Goal: Task Accomplishment & Management: Manage account settings

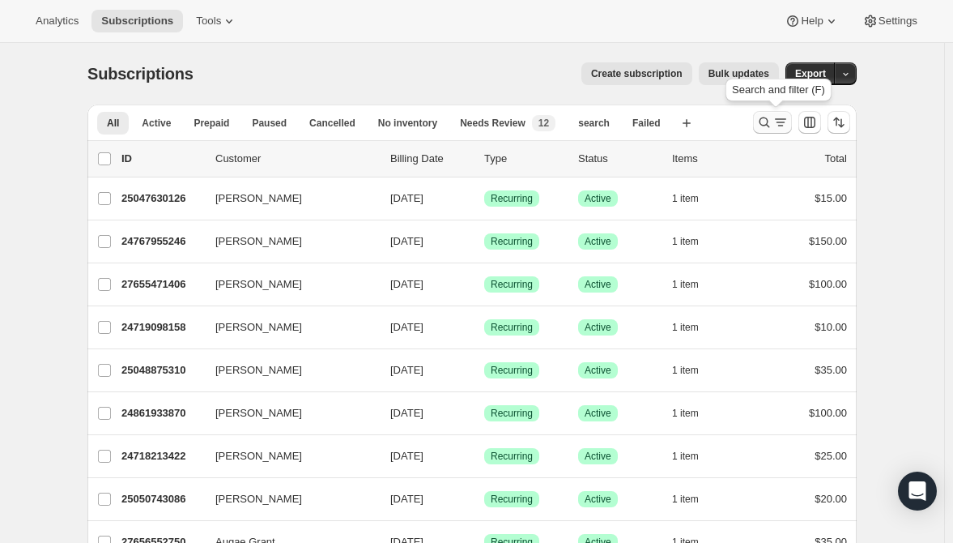
click at [765, 119] on icon "Search and filter results" at bounding box center [765, 122] width 16 height 16
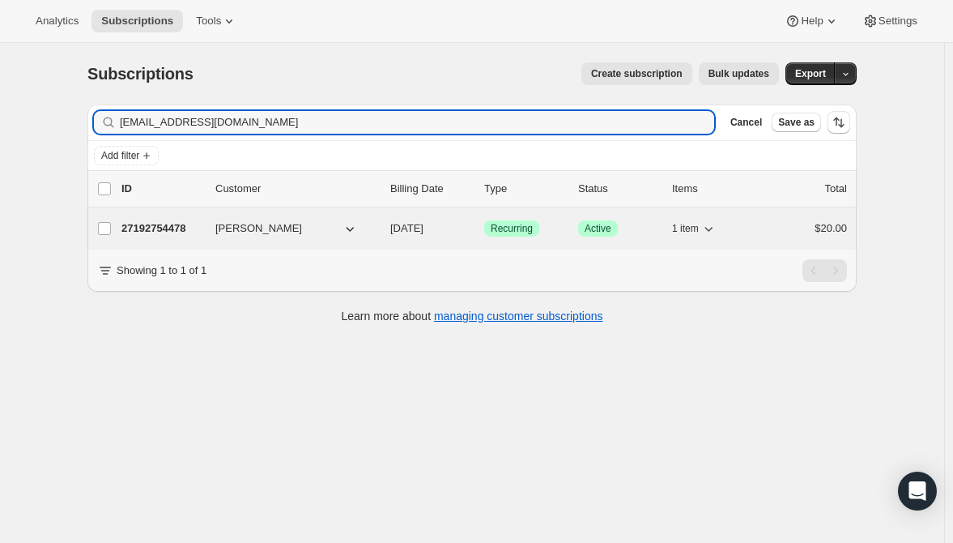
type input "[EMAIL_ADDRESS][DOMAIN_NAME]"
click at [167, 228] on p "27192754478" at bounding box center [162, 228] width 81 height 16
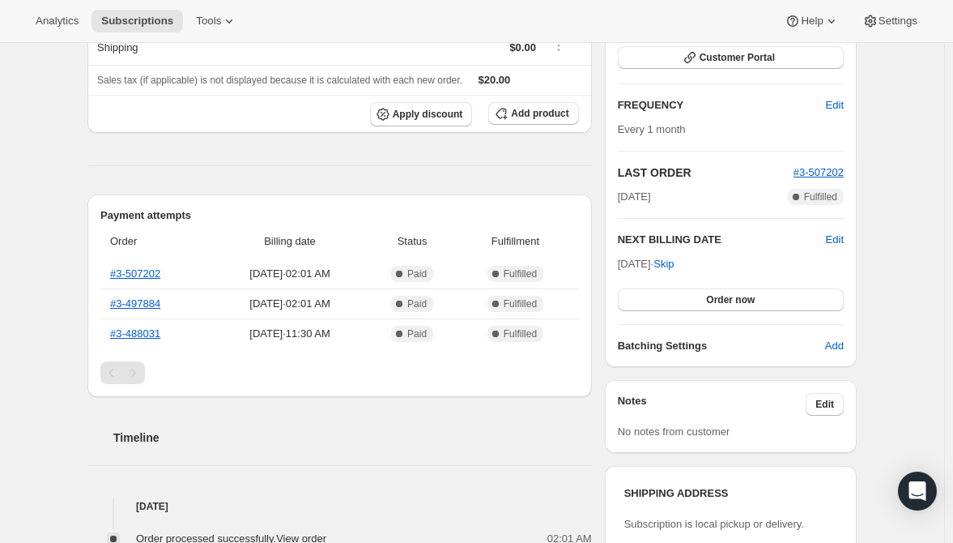
scroll to position [243, 0]
click at [147, 269] on link "#3-507202" at bounding box center [135, 274] width 50 height 12
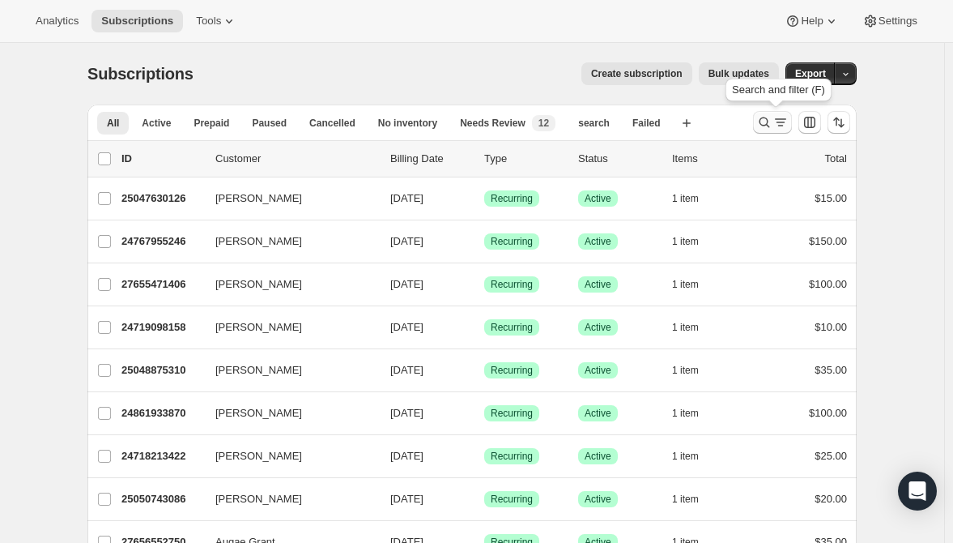
click at [778, 119] on icon "Search and filter results" at bounding box center [781, 122] width 16 height 16
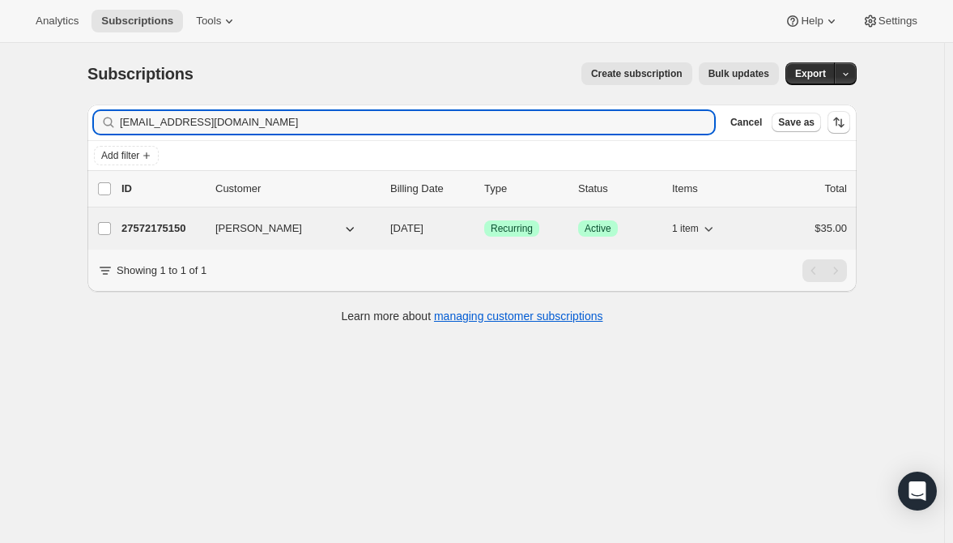
type input "chriswellstires@apple.com"
click at [170, 225] on p "27572175150" at bounding box center [162, 228] width 81 height 16
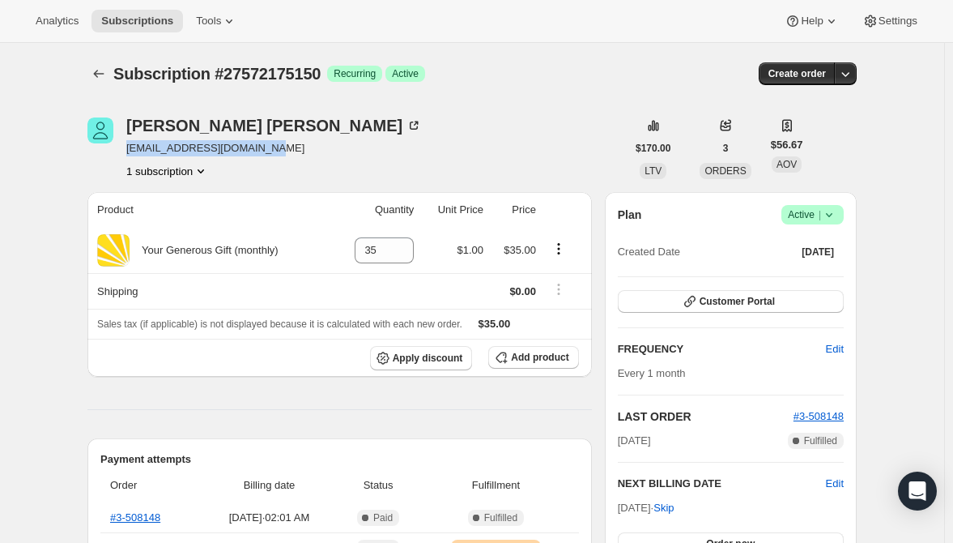
drag, startPoint x: 269, startPoint y: 149, endPoint x: 129, endPoint y: 151, distance: 140.2
click at [129, 151] on div "Chris Wells chriswellstires@apple.com 1 subscription" at bounding box center [356, 148] width 539 height 62
copy span "chriswellstires@apple.com"
click at [99, 70] on icon "Subscriptions" at bounding box center [99, 74] width 16 height 16
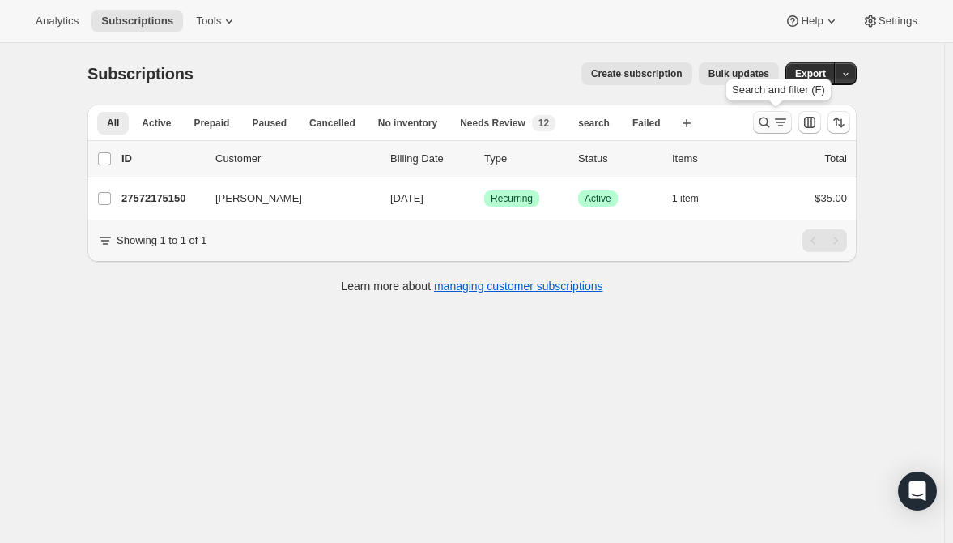
click at [768, 123] on icon "Search and filter results" at bounding box center [765, 122] width 16 height 16
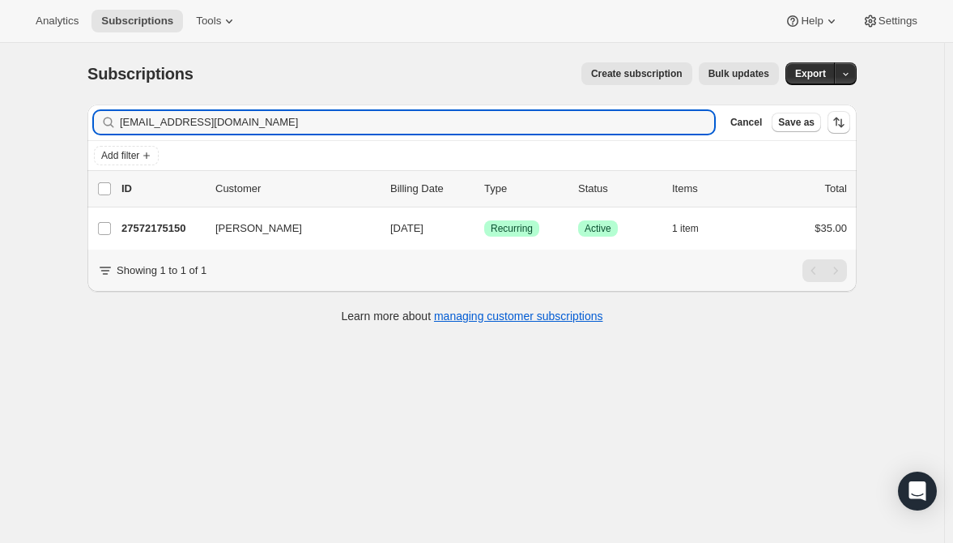
drag, startPoint x: 254, startPoint y: 120, endPoint x: 116, endPoint y: 120, distance: 137.7
click at [116, 120] on div "chriswellstires@apple.com Clear" at bounding box center [404, 122] width 620 height 23
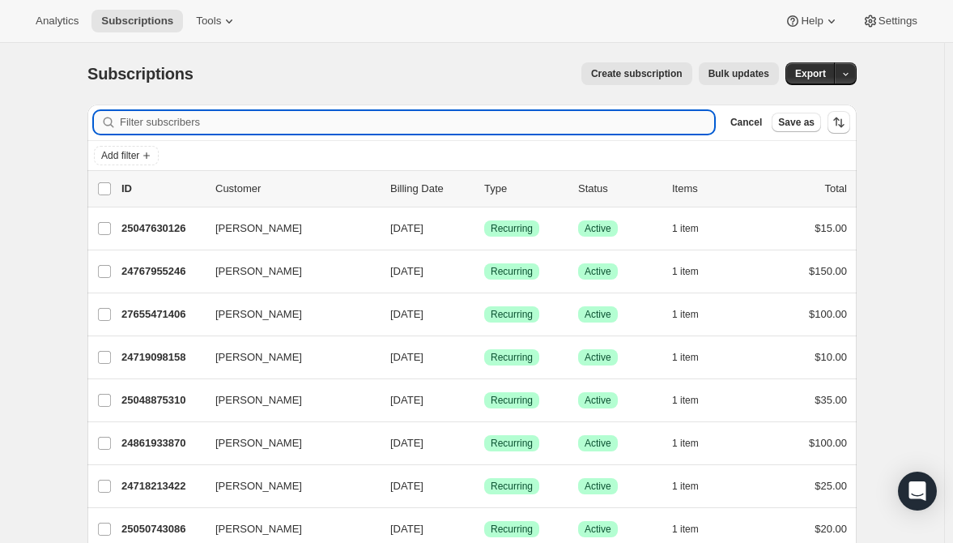
click at [160, 130] on input "Filter subscribers" at bounding box center [417, 122] width 595 height 23
paste input "[EMAIL_ADDRESS][DOMAIN_NAME]"
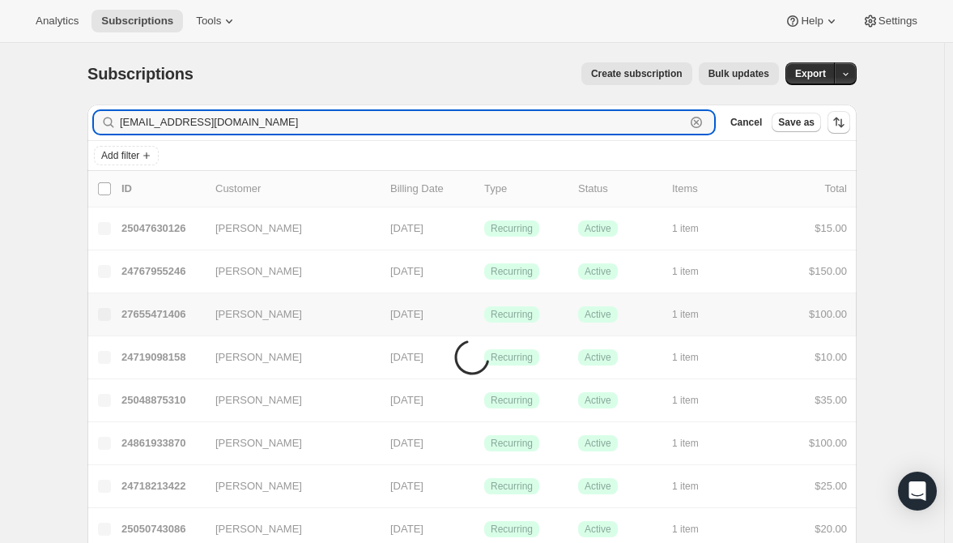
type input "[EMAIL_ADDRESS][DOMAIN_NAME]"
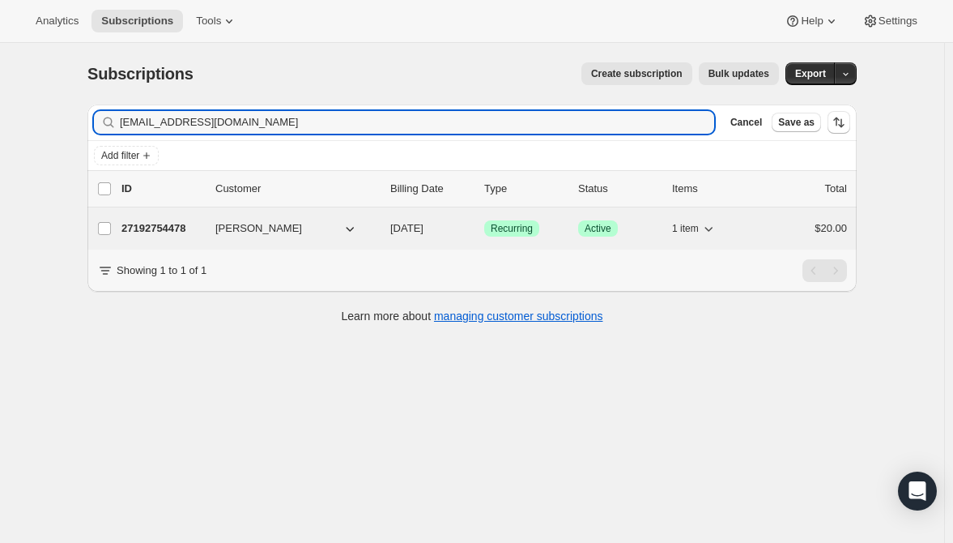
click at [156, 224] on p "27192754478" at bounding box center [162, 228] width 81 height 16
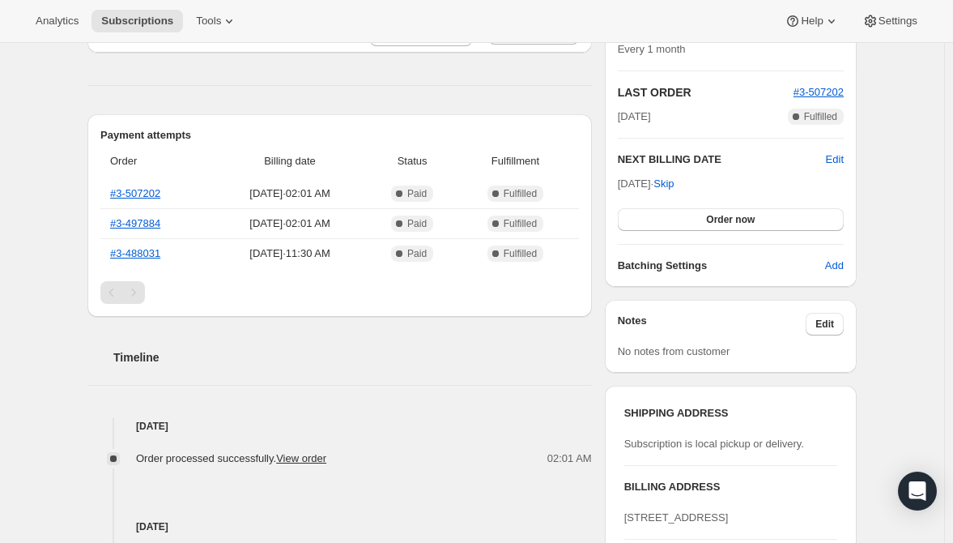
scroll to position [694, 0]
